Goal: Find specific page/section: Find specific page/section

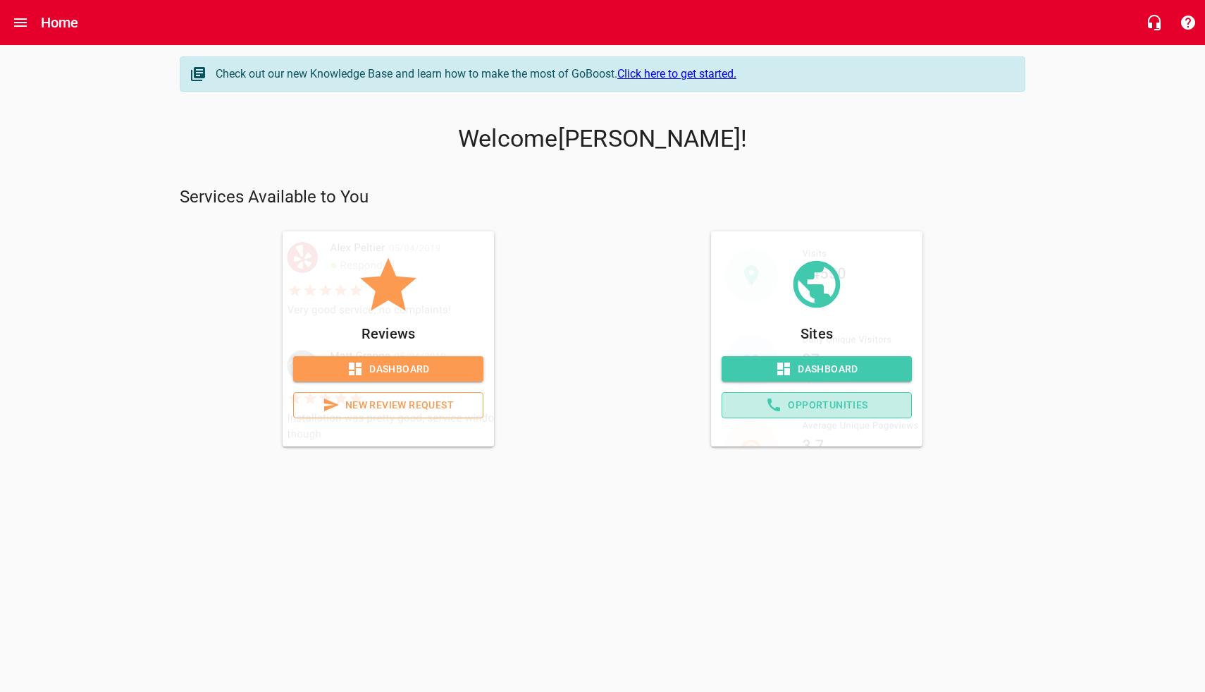
click at [756, 405] on span "Opportunities" at bounding box center [817, 405] width 166 height 18
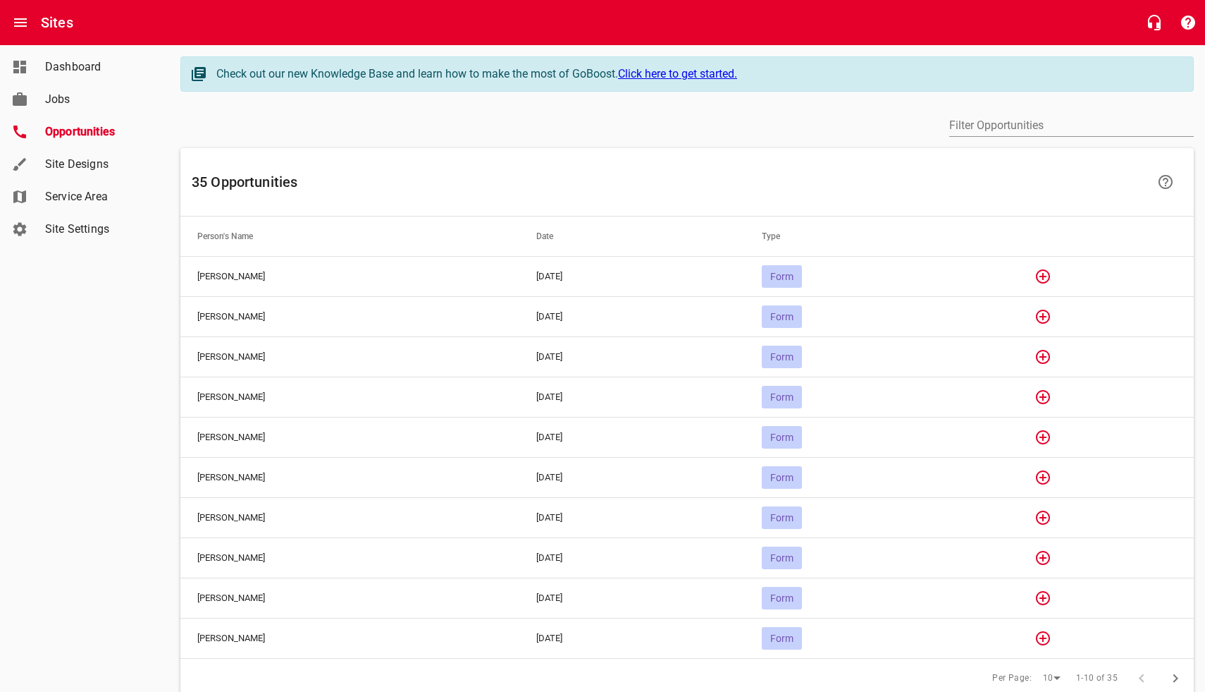
click at [802, 273] on span "Form" at bounding box center [782, 276] width 40 height 11
click at [1050, 275] on icon "button" at bounding box center [1043, 276] width 14 height 14
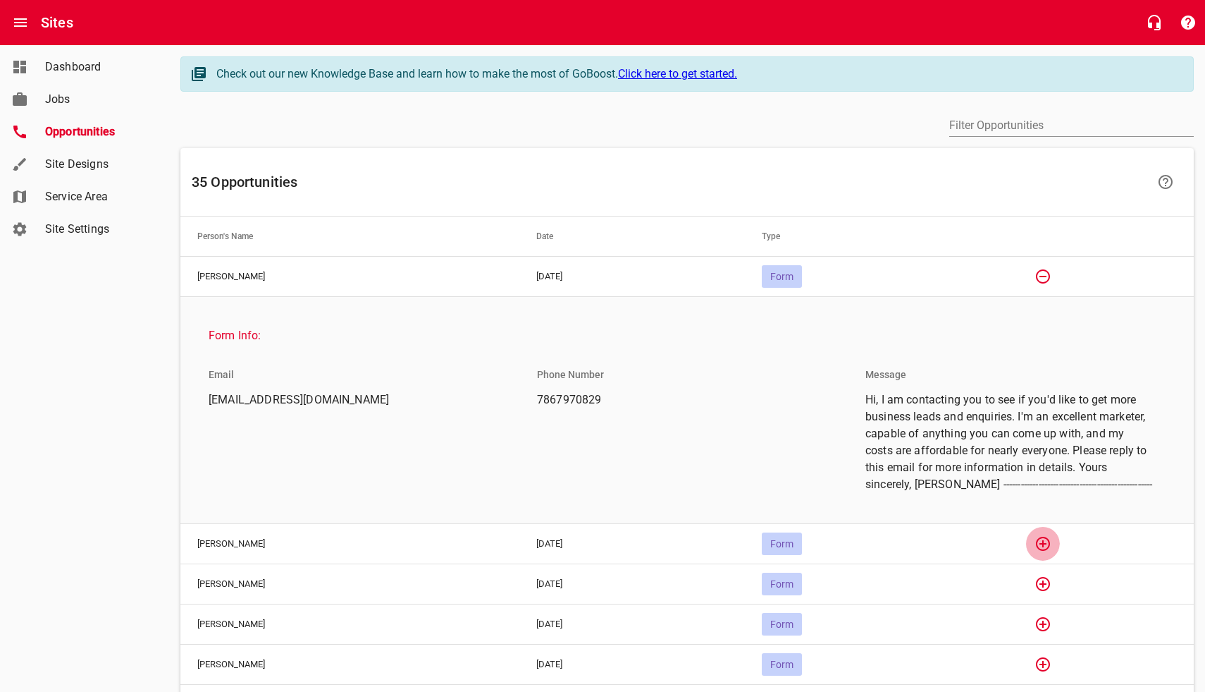
click at [1052, 540] on icon "button" at bounding box center [1043, 543] width 17 height 17
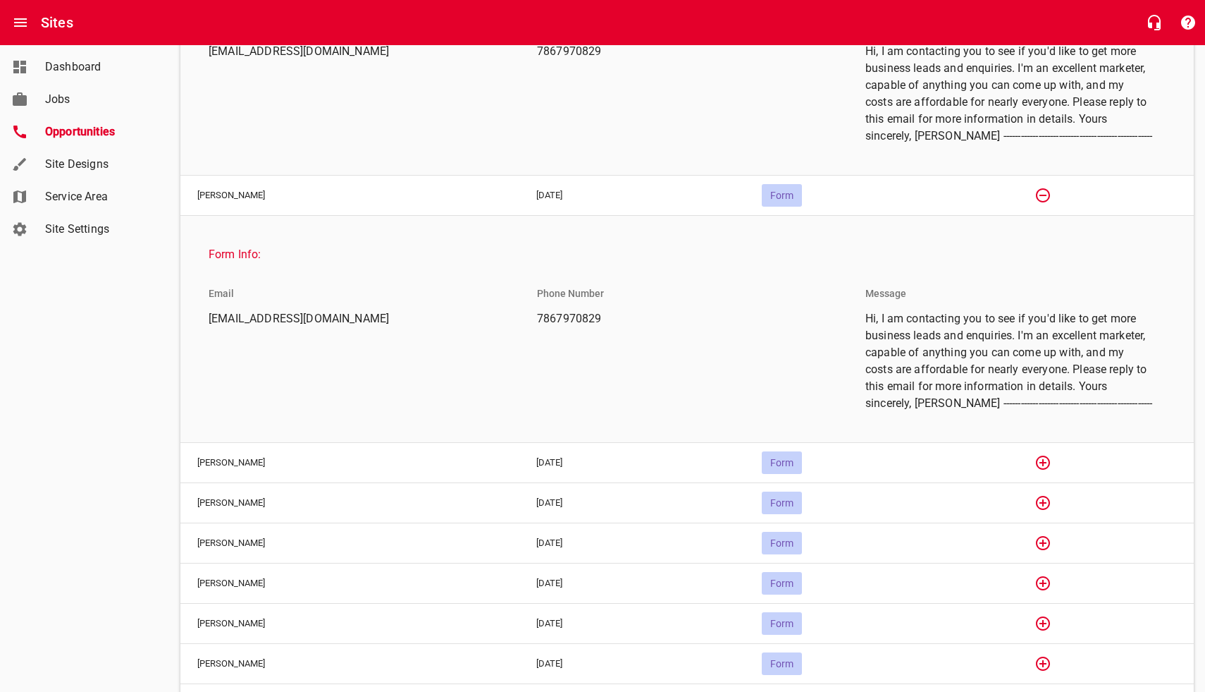
scroll to position [355, 0]
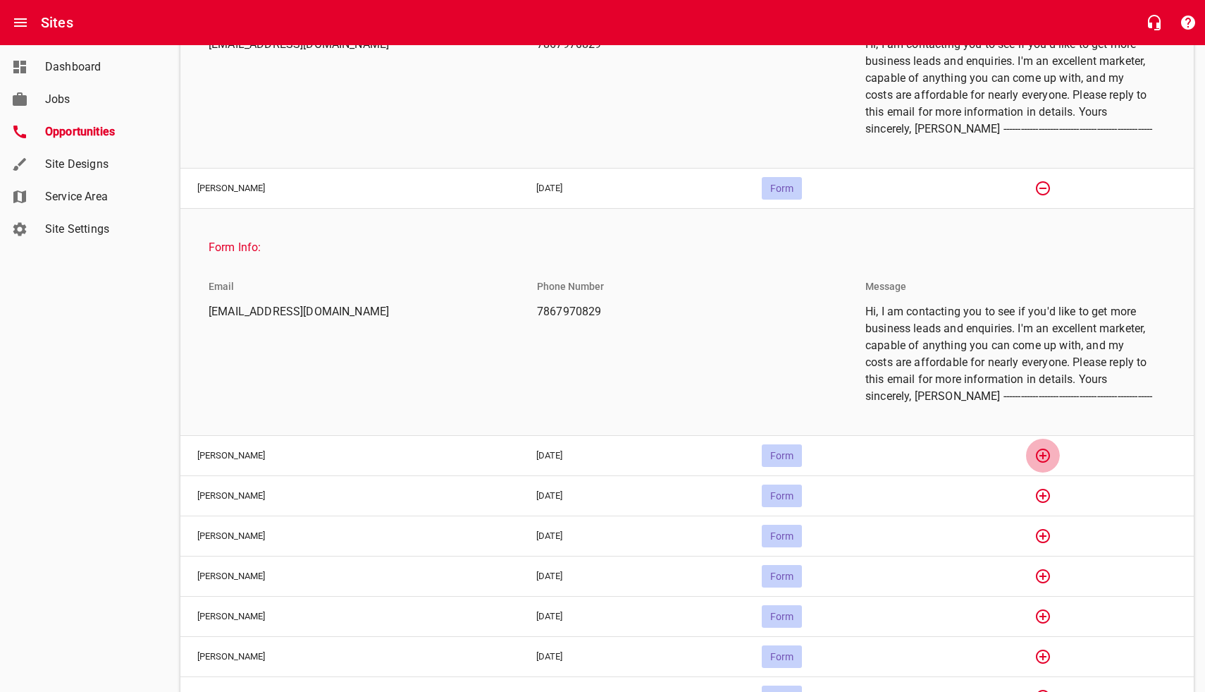
click at [1050, 452] on icon "button" at bounding box center [1043, 455] width 14 height 14
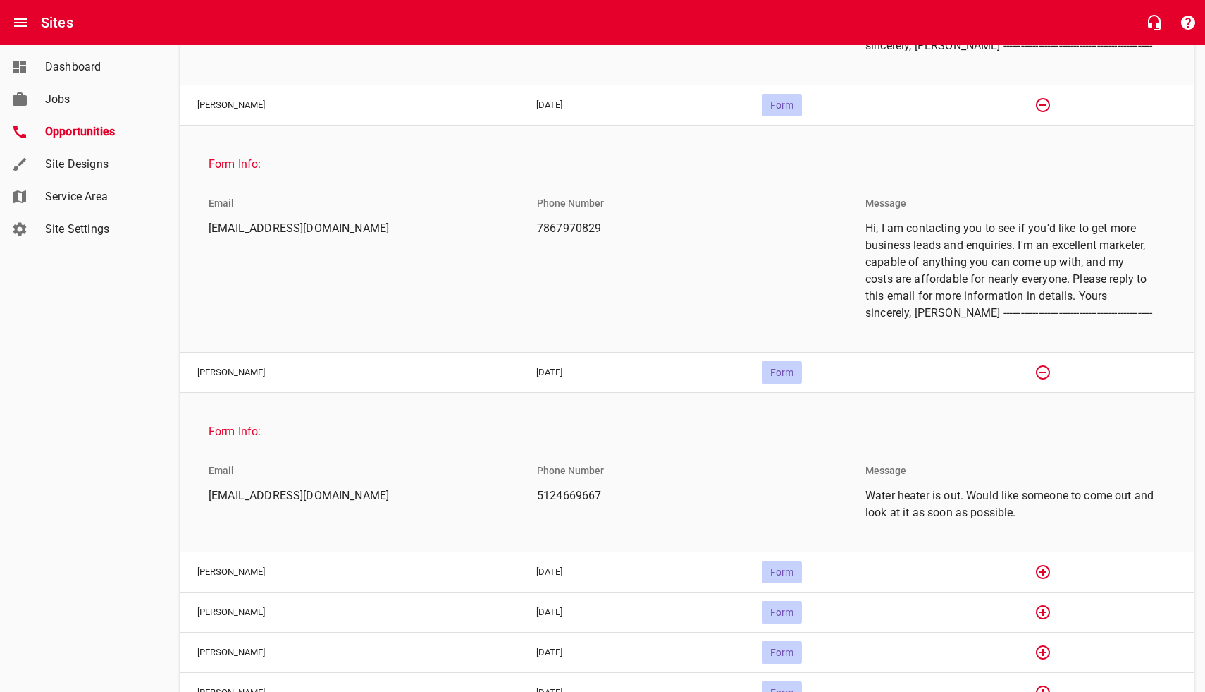
scroll to position [440, 0]
click at [1050, 568] on icon "button" at bounding box center [1043, 570] width 14 height 14
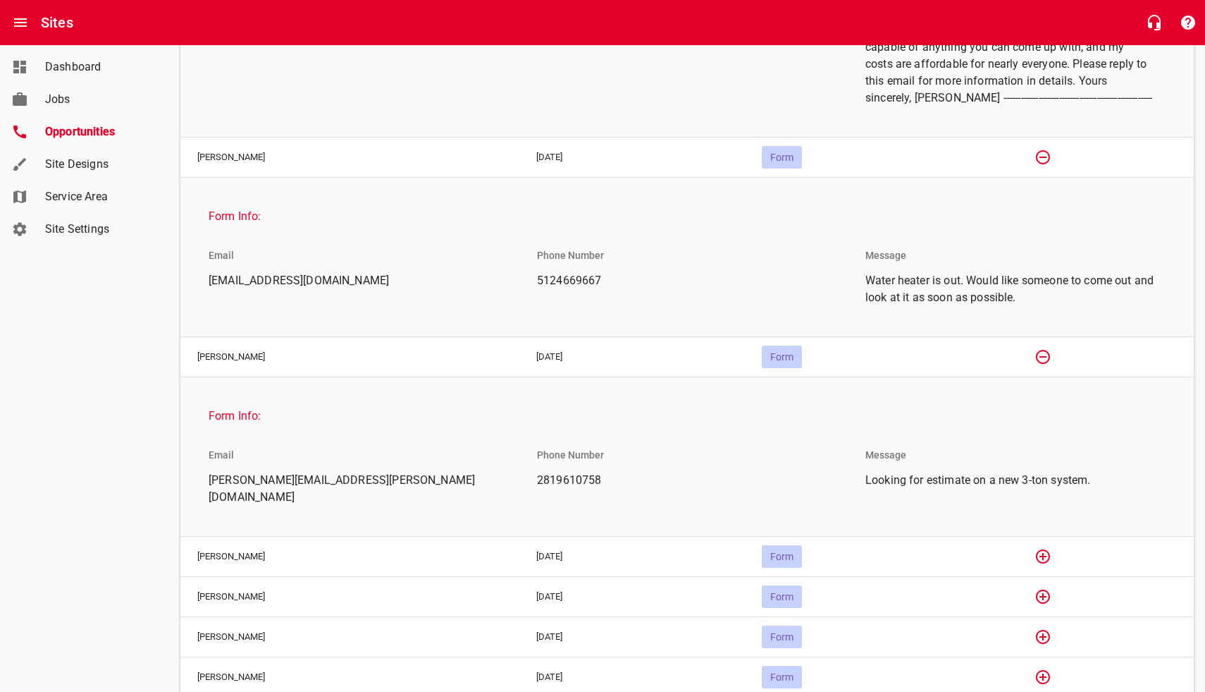
scroll to position [662, 0]
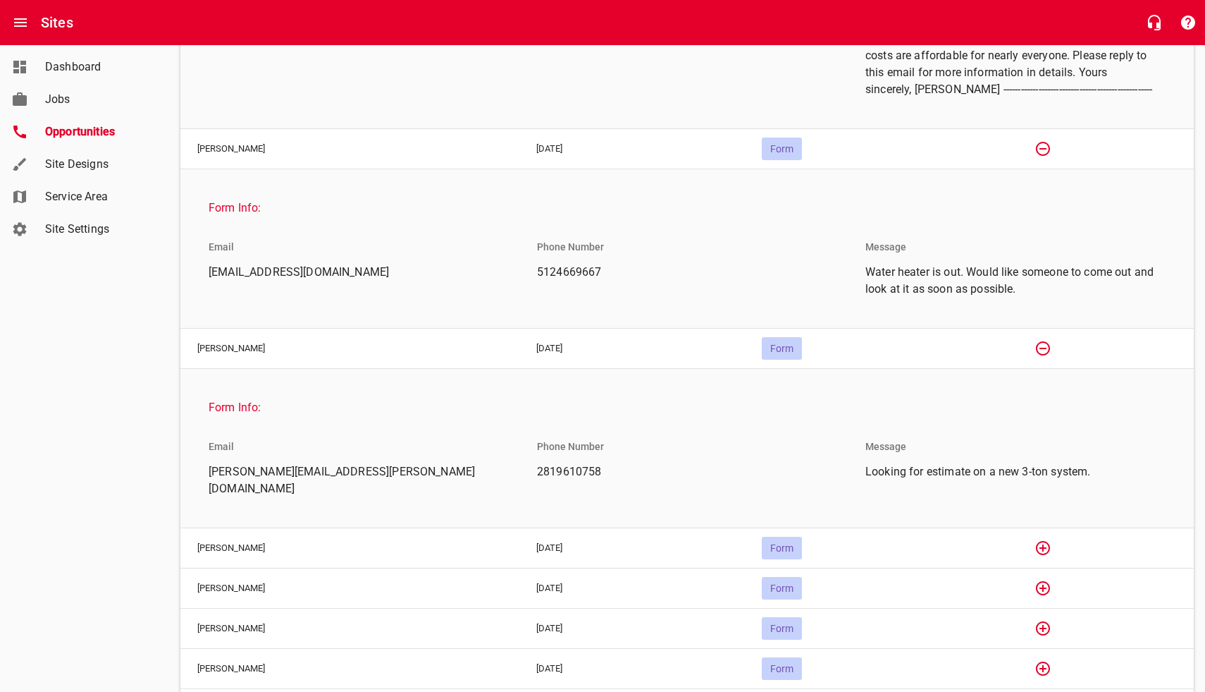
click at [986, 348] on td "Form" at bounding box center [877, 348] width 264 height 40
click at [1050, 541] on icon "button" at bounding box center [1043, 548] width 14 height 14
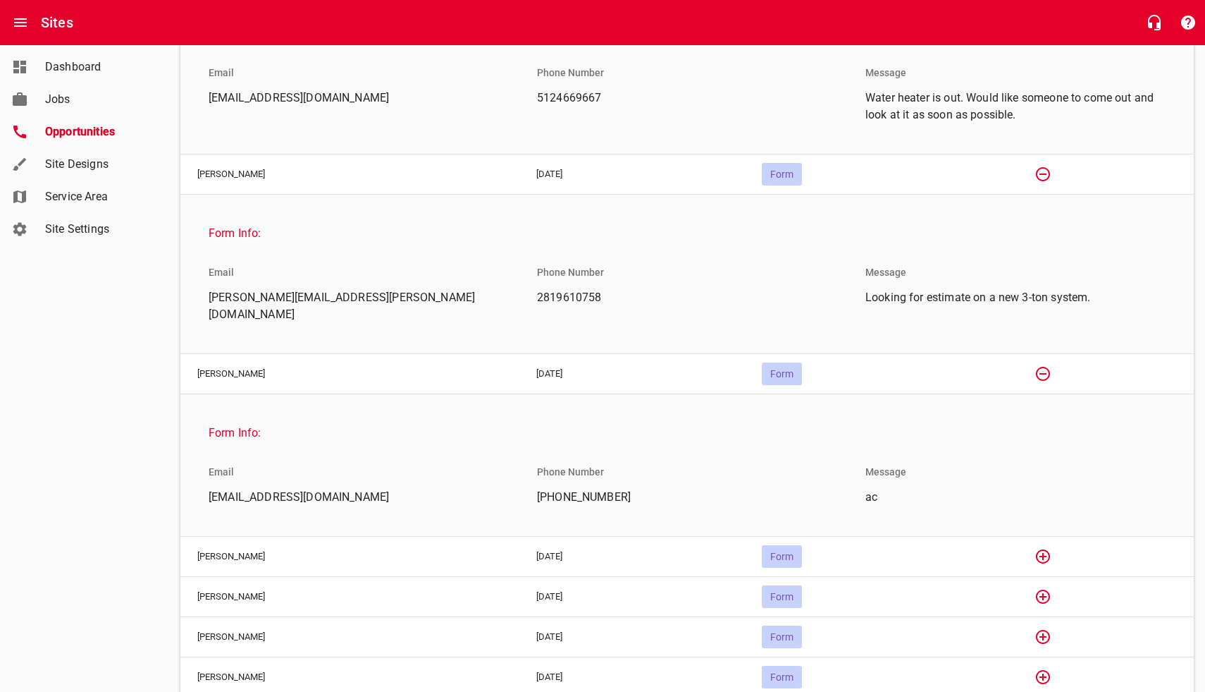
scroll to position [837, 0]
click at [1052, 546] on icon "button" at bounding box center [1043, 554] width 17 height 17
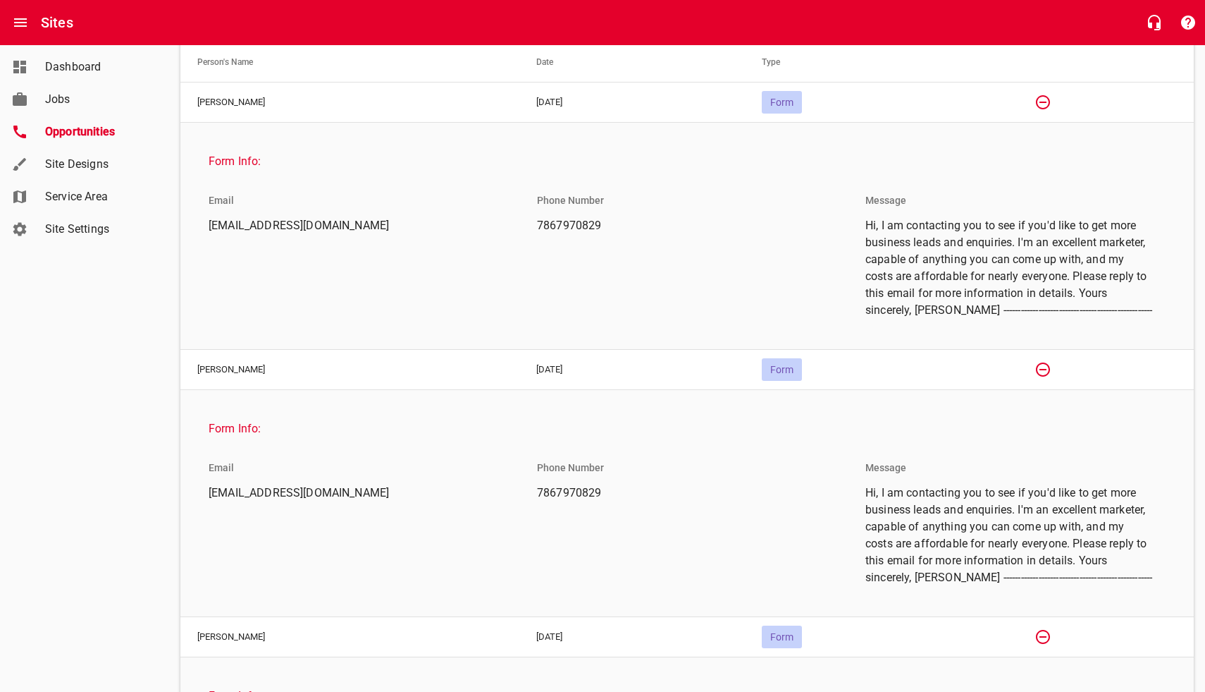
scroll to position [0, 0]
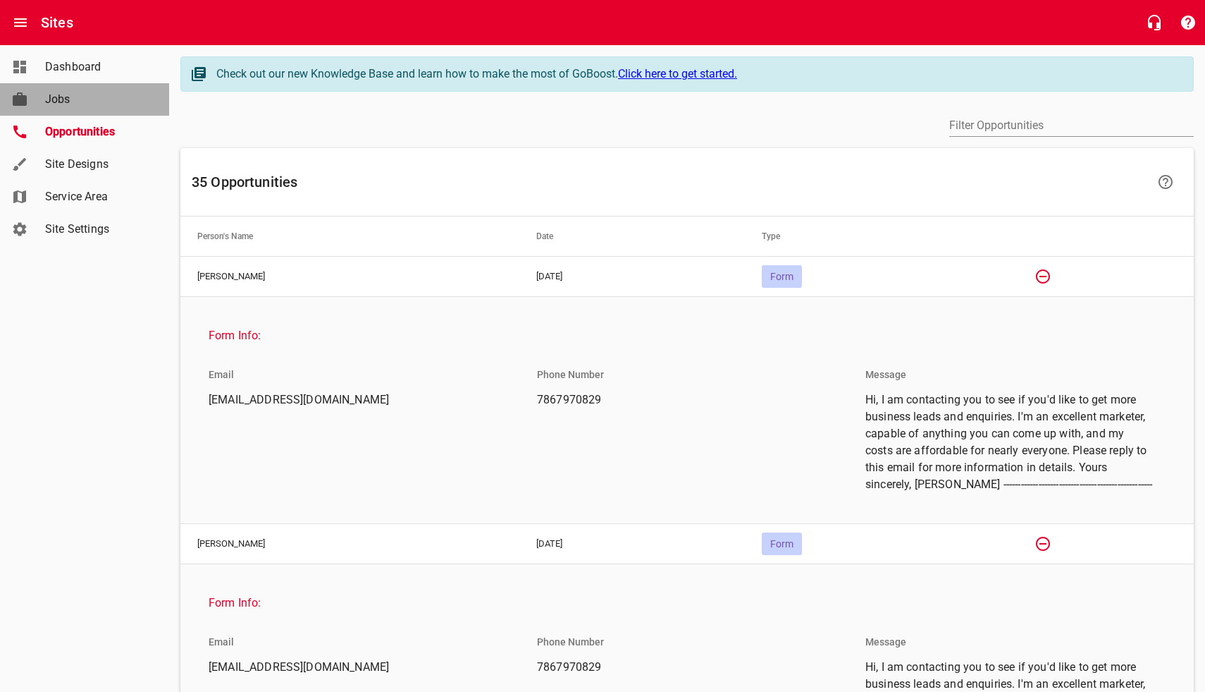
click at [44, 98] on div "Jobs" at bounding box center [98, 99] width 118 height 17
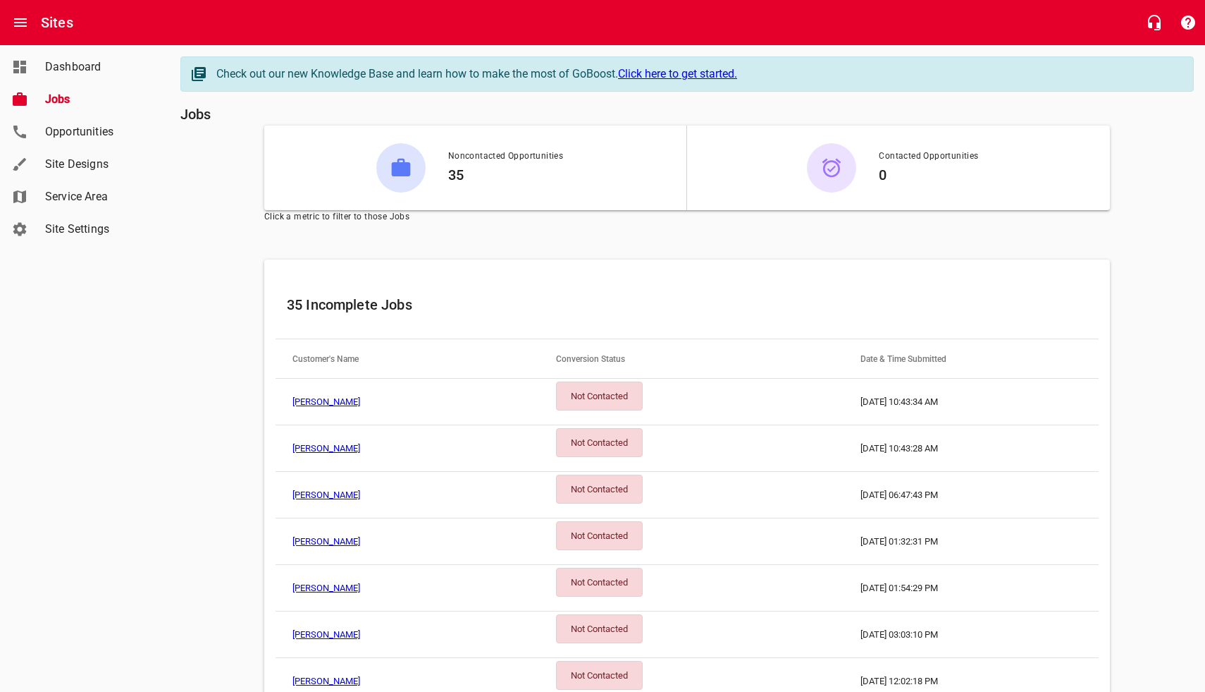
click at [876, 399] on td "[DATE] 10:43:34 AM" at bounding box center [971, 402] width 255 height 47
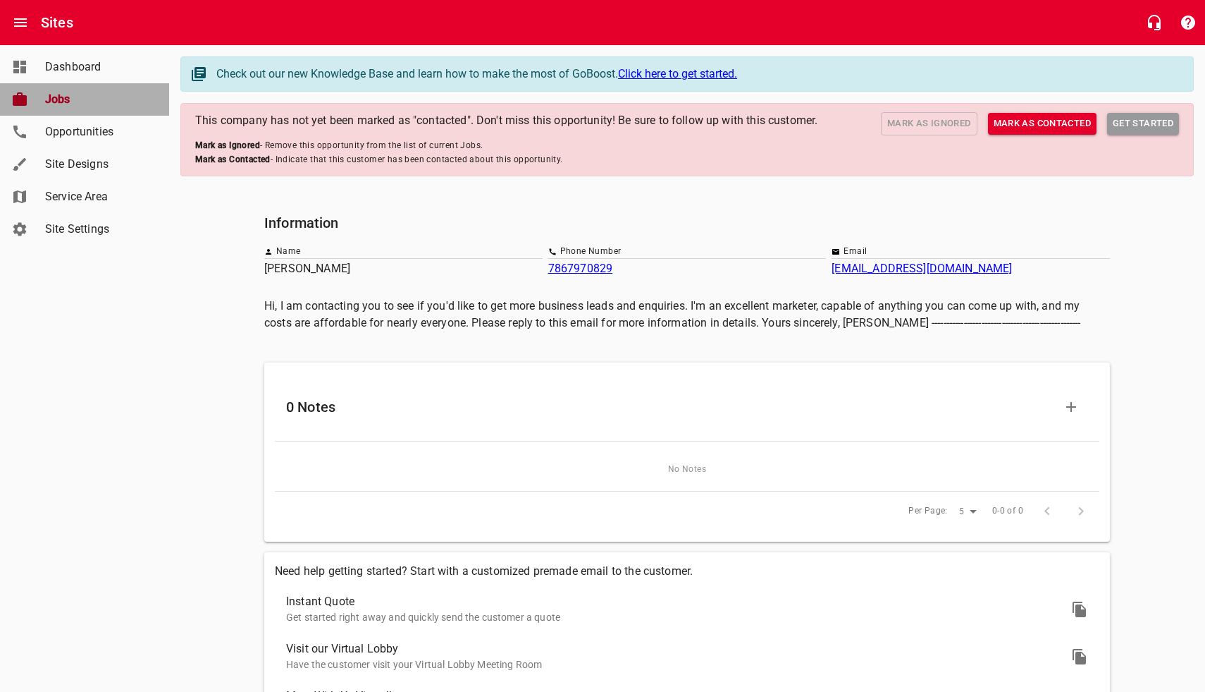
click at [49, 94] on span "Jobs" at bounding box center [98, 99] width 107 height 17
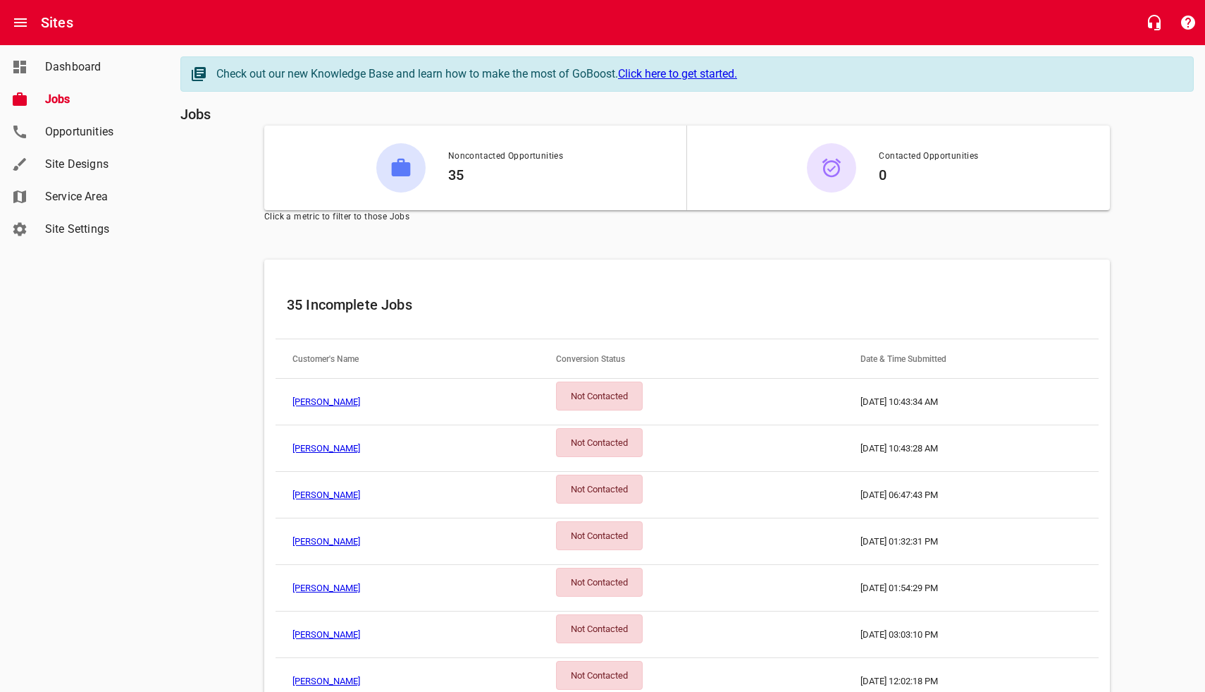
click at [671, 72] on link "Click here to get started." at bounding box center [677, 73] width 119 height 13
